Goal: Find specific page/section: Find specific page/section

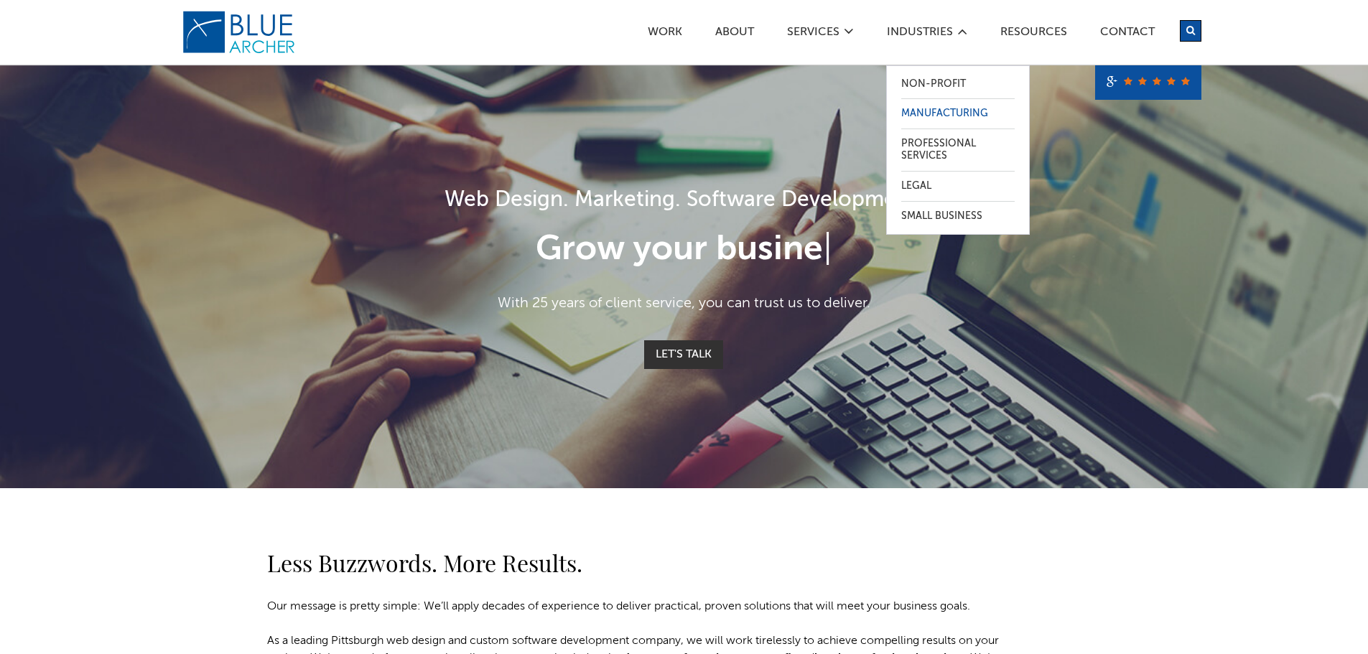
click at [945, 118] on link "Manufacturing" at bounding box center [957, 113] width 113 height 29
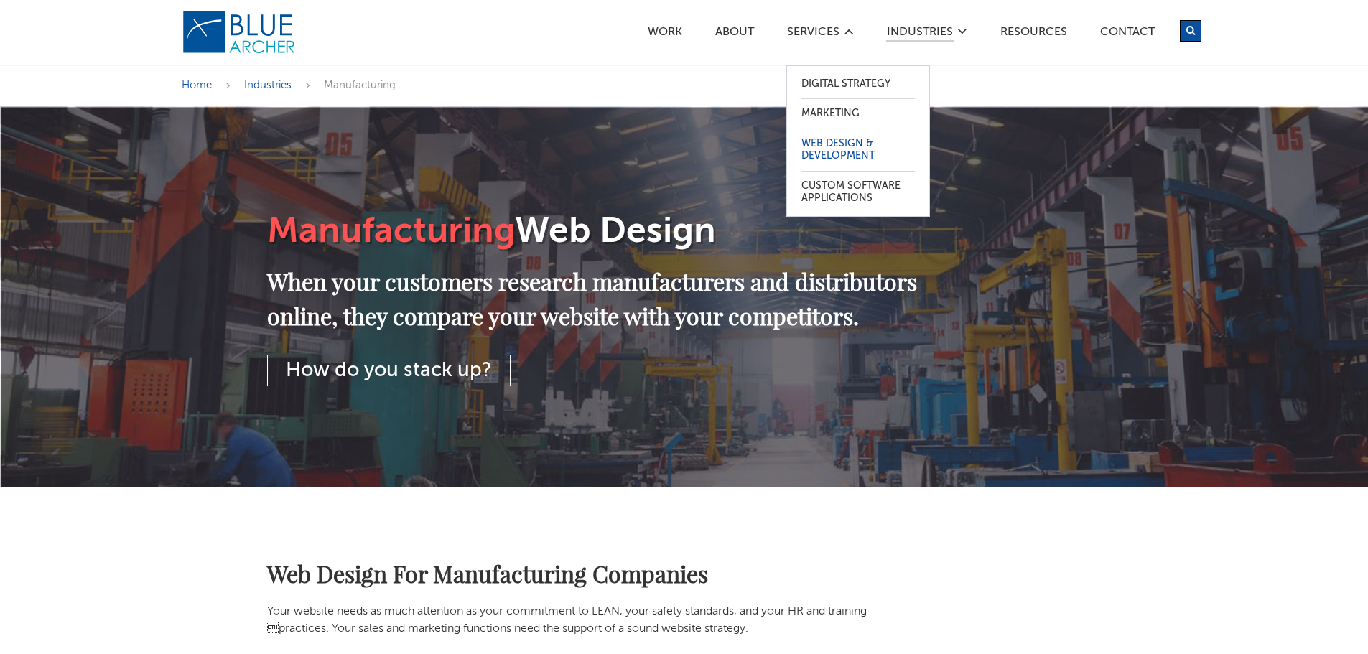
click at [850, 153] on link "Web Design & Development" at bounding box center [857, 150] width 113 height 42
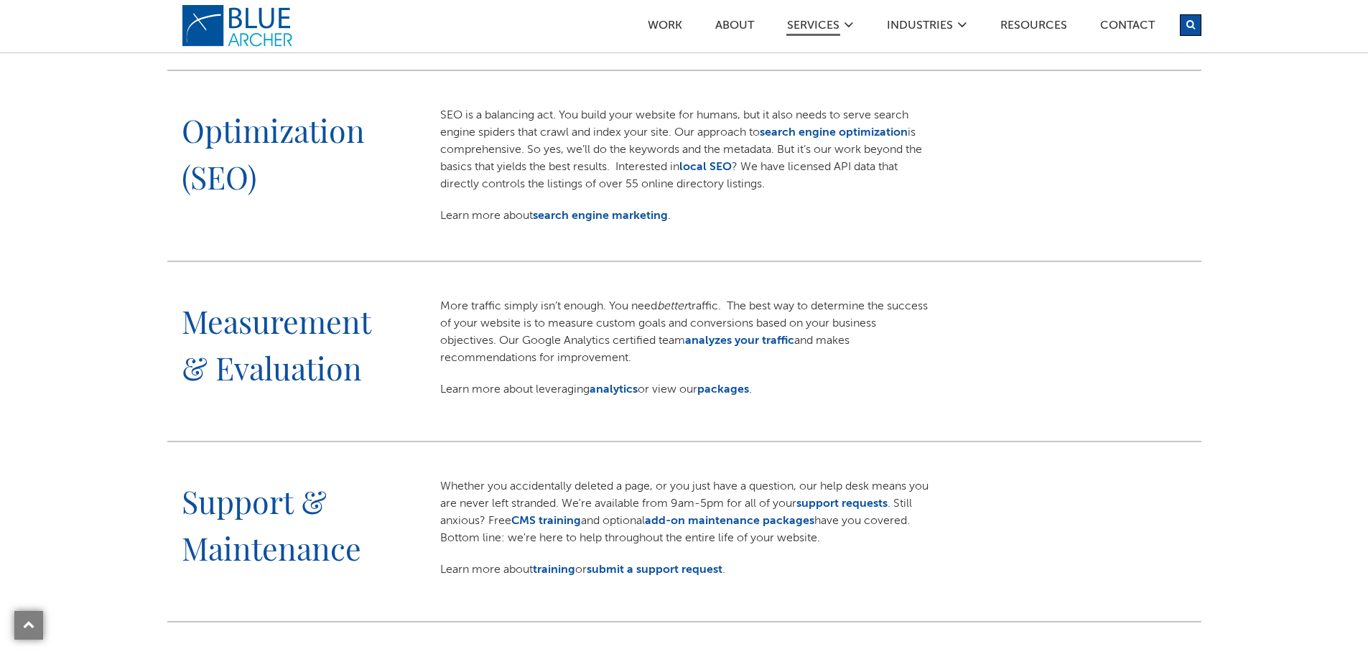
scroll to position [1292, 0]
